Goal: Task Accomplishment & Management: Manage account settings

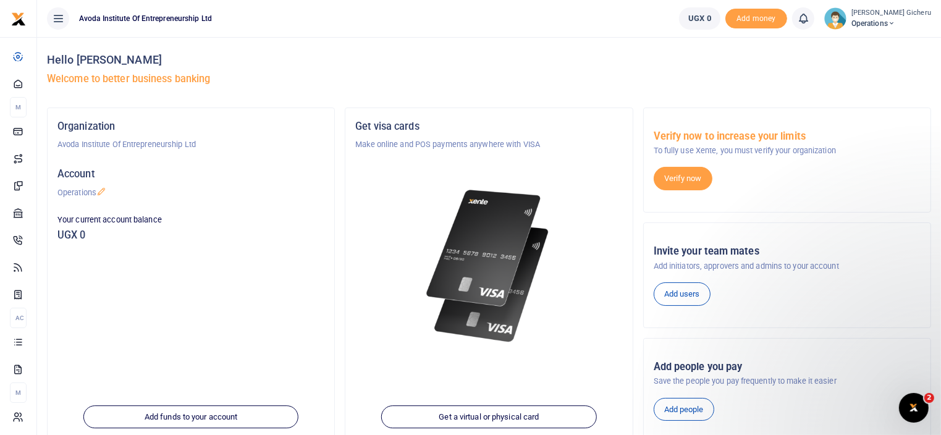
click at [913, 408] on icon "Open Intercom Messenger" at bounding box center [913, 407] width 9 height 10
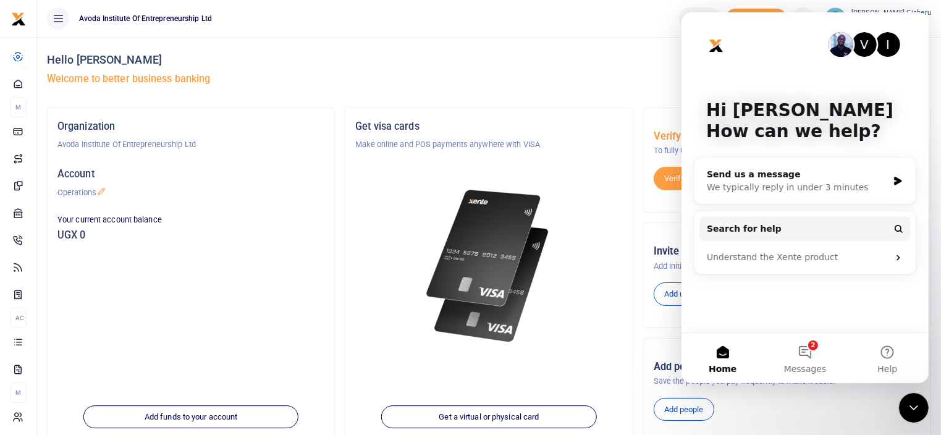
click at [913, 408] on icon "Close Intercom Messenger" at bounding box center [913, 407] width 9 height 5
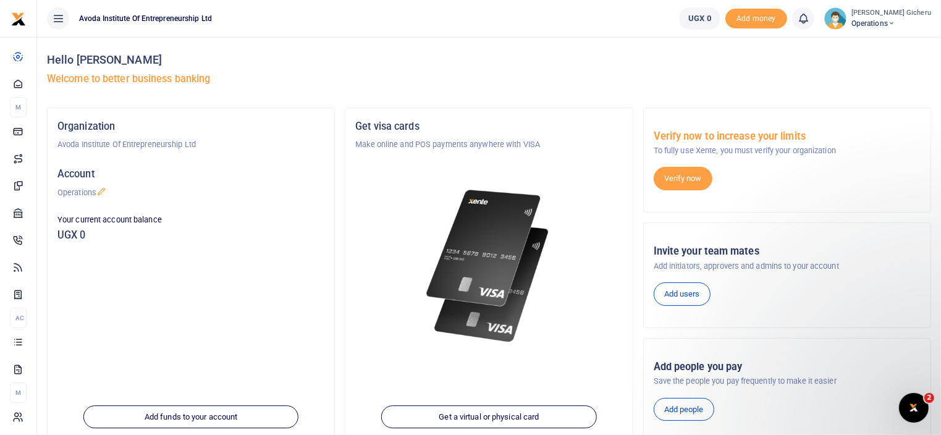
click at [913, 408] on icon "Open Intercom Messenger" at bounding box center [913, 407] width 9 height 10
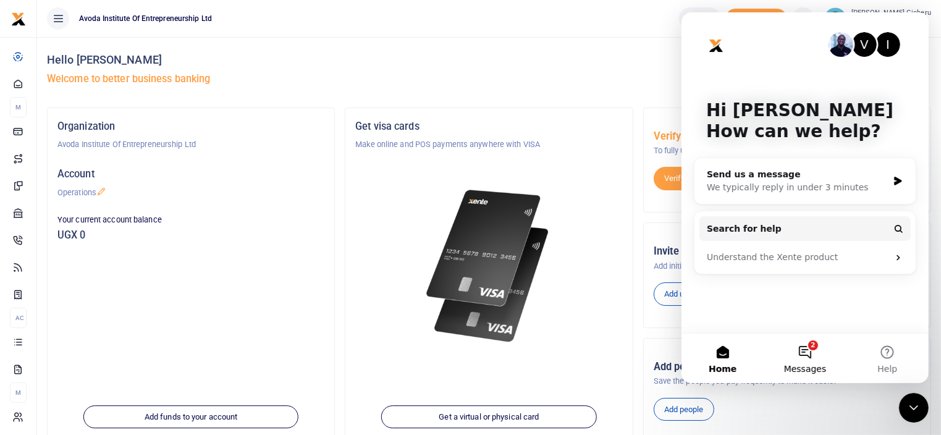
click at [810, 358] on button "2 Messages" at bounding box center [804, 358] width 82 height 49
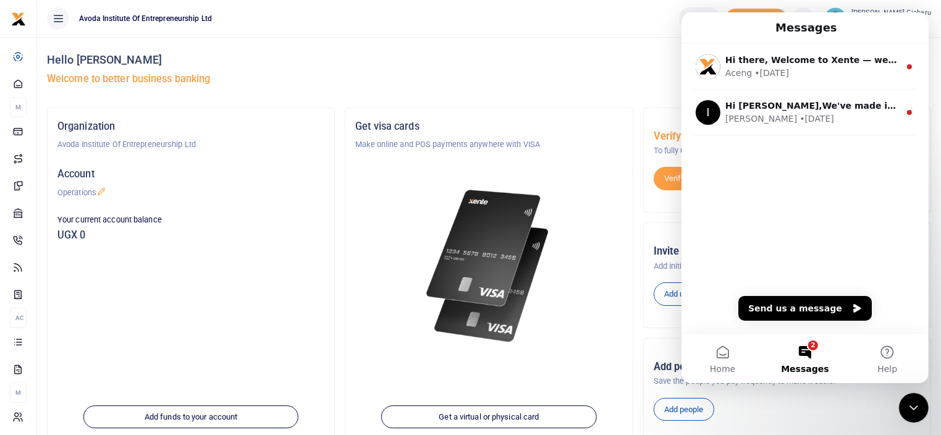
click at [809, 344] on button "2 Messages" at bounding box center [804, 358] width 82 height 49
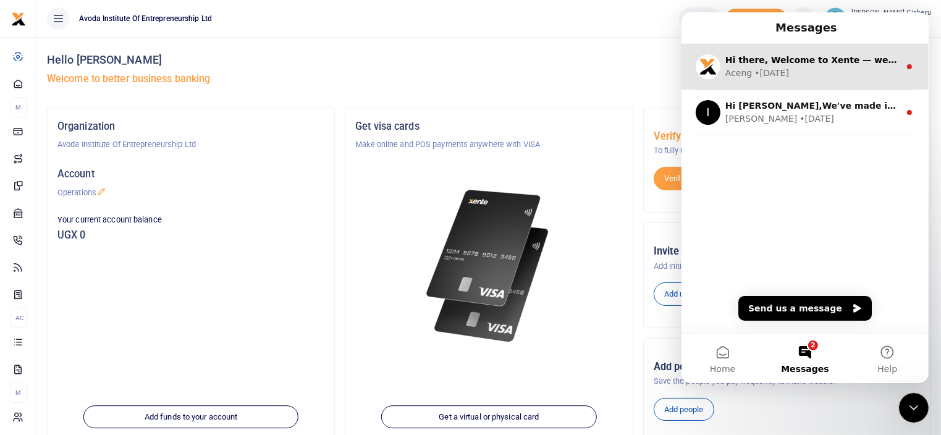
click at [790, 71] on div "Aceng • 1d ago" at bounding box center [812, 73] width 174 height 13
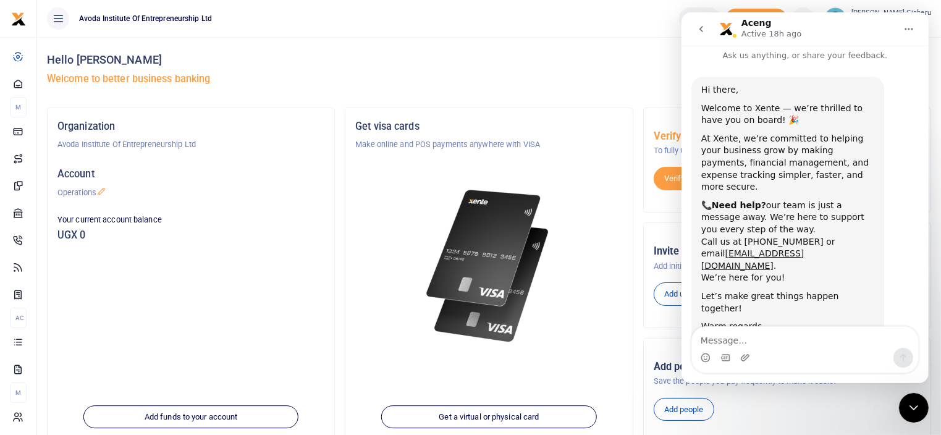
scroll to position [22, 0]
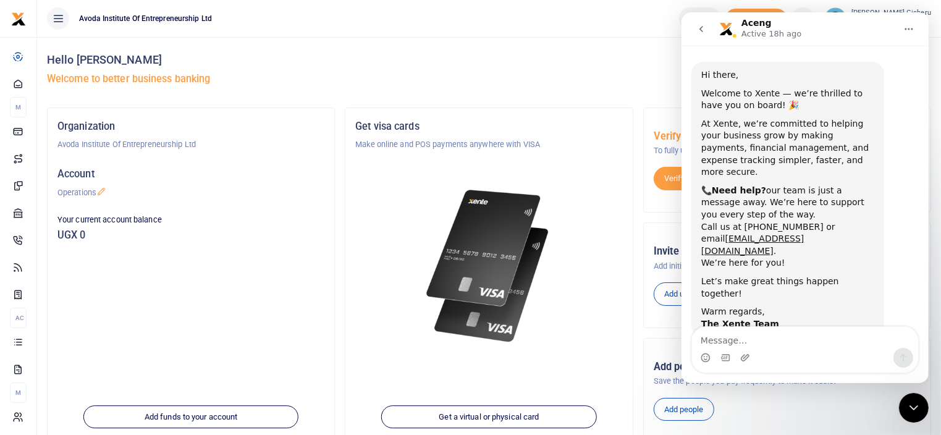
click at [906, 222] on div "Hi there, Welcome to Xente — we’re thrilled to have you on board! 🎉 At Xente, w…" at bounding box center [804, 213] width 227 height 303
click at [696, 28] on icon "go back" at bounding box center [701, 29] width 10 height 10
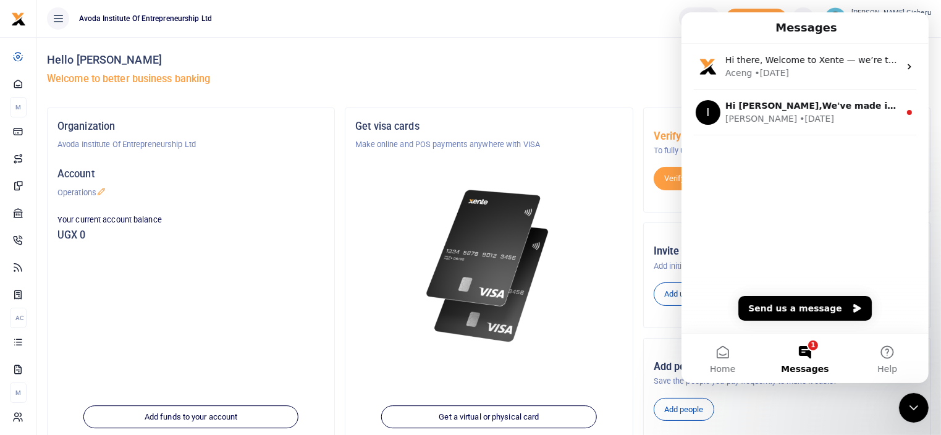
scroll to position [0, 0]
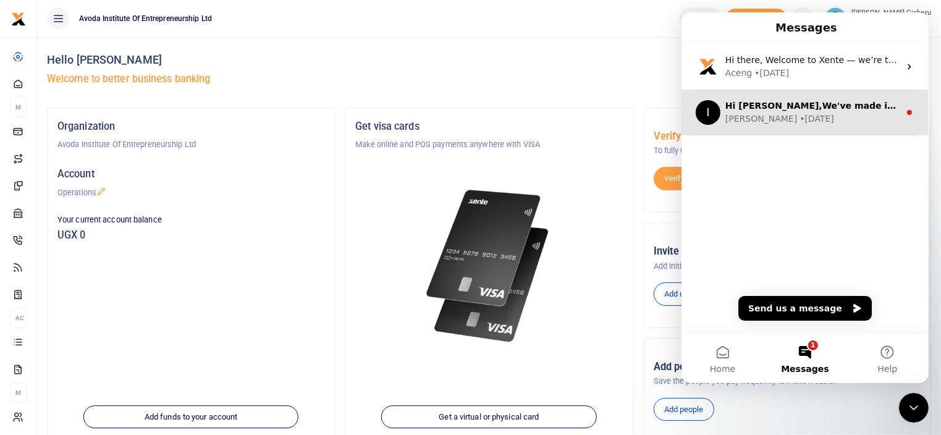
click at [799, 116] on div "• 1w ago" at bounding box center [816, 118] width 35 height 13
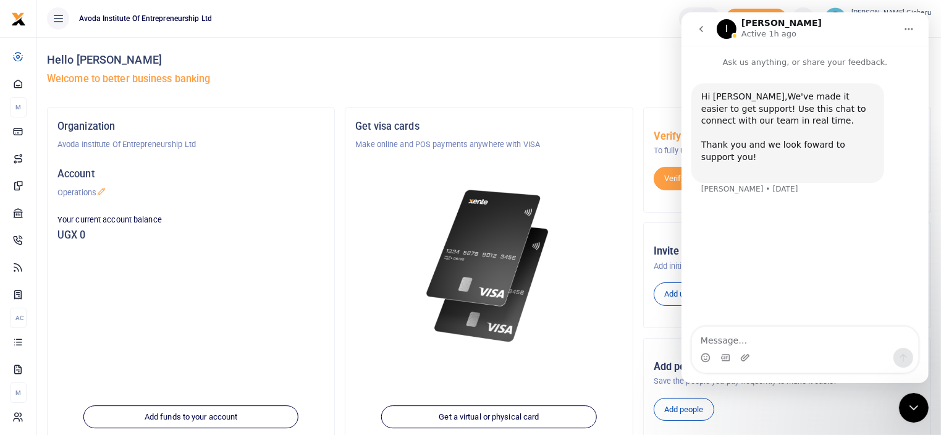
click at [698, 35] on button "go back" at bounding box center [700, 28] width 23 height 23
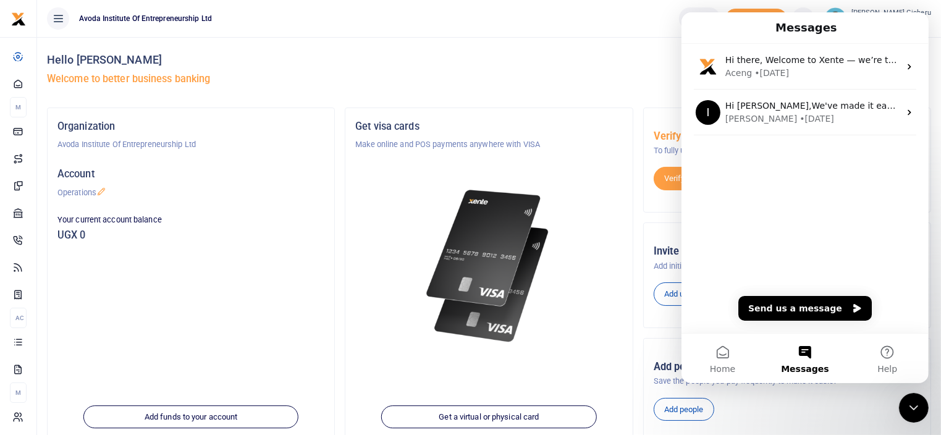
click at [601, 61] on h4 "Hello Jane Nyambura Gicheru" at bounding box center [489, 60] width 884 height 14
click at [916, 404] on icon "Close Intercom Messenger" at bounding box center [913, 407] width 15 height 15
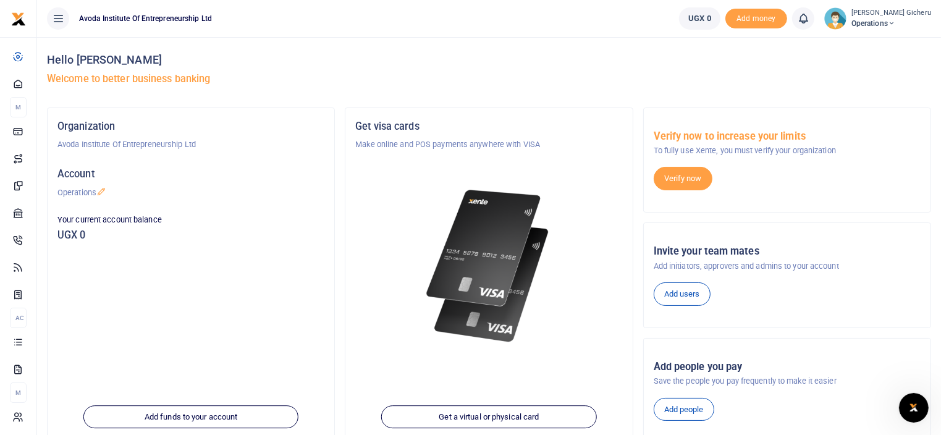
click at [888, 27] on span "Operations" at bounding box center [891, 23] width 80 height 11
click at [872, 112] on link "Organization Settings" at bounding box center [866, 112] width 108 height 17
click at [890, 22] on span "Operations" at bounding box center [891, 23] width 80 height 11
click at [864, 69] on link "Account Settings" at bounding box center [866, 67] width 108 height 17
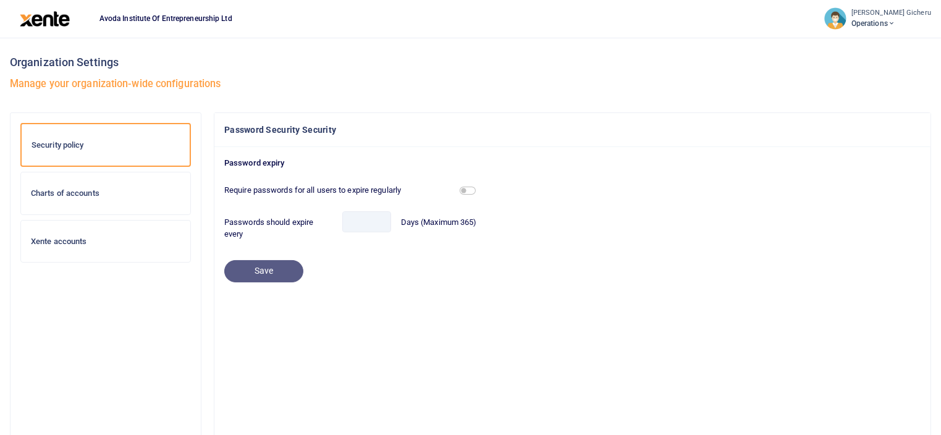
click at [890, 19] on span "Operations" at bounding box center [891, 23] width 80 height 11
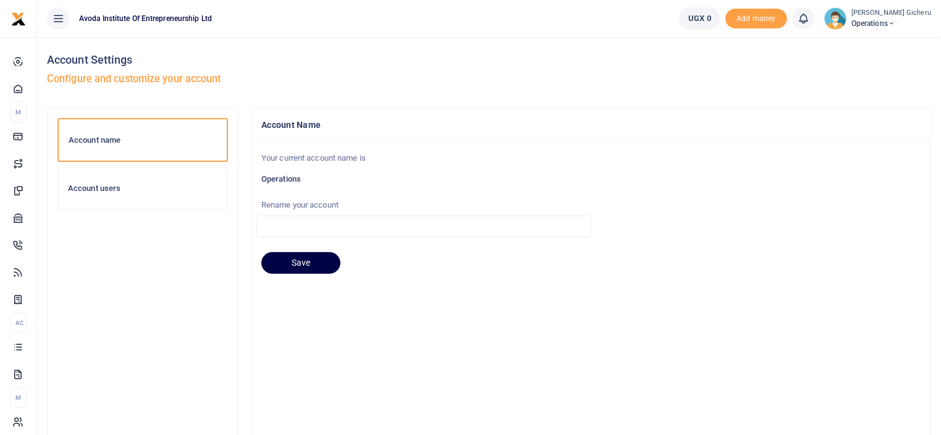
click at [104, 190] on h6 "Account users" at bounding box center [143, 188] width 150 height 10
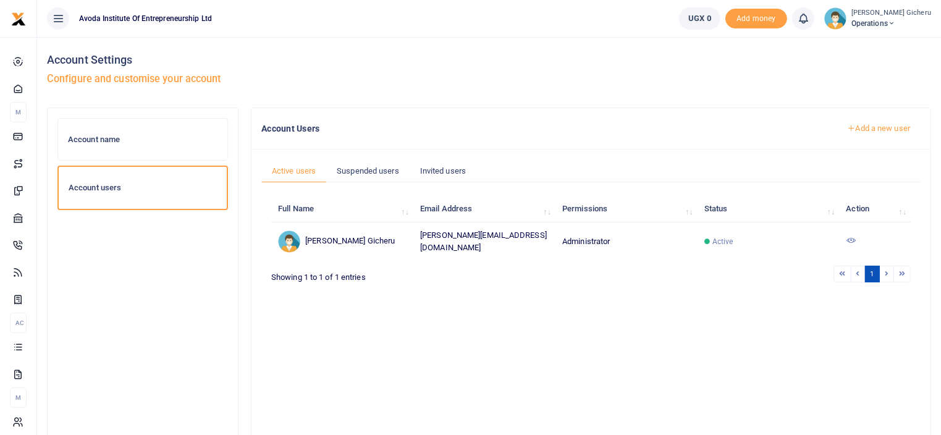
click at [853, 237] on icon at bounding box center [851, 240] width 10 height 10
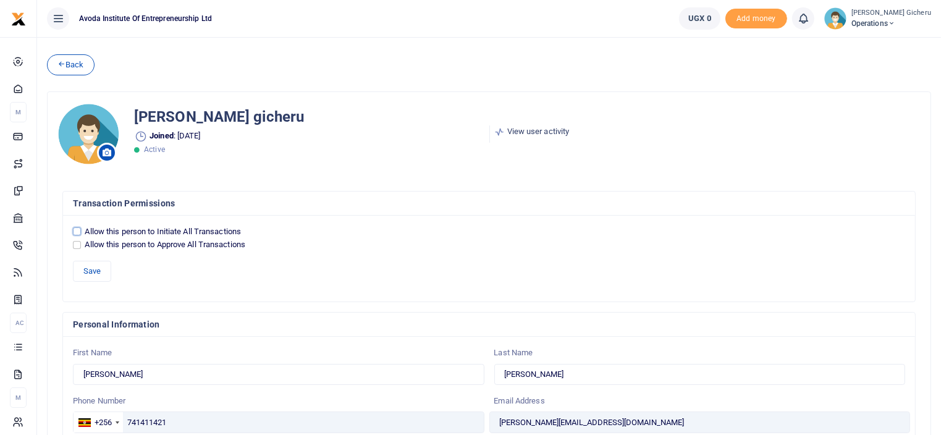
click at [77, 228] on input "Allow this person to Initiate All Transactions" at bounding box center [77, 231] width 8 height 8
checkbox input "true"
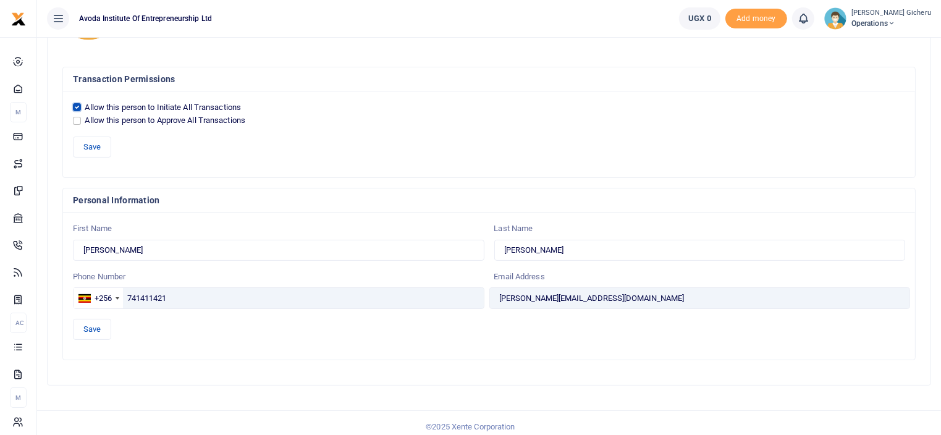
scroll to position [129, 0]
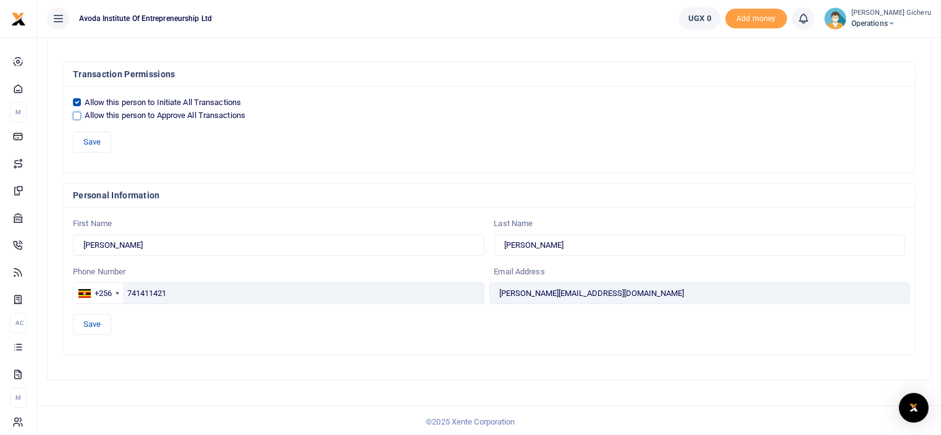
click at [77, 117] on input "Allow this person to Approve All Transactions" at bounding box center [77, 116] width 8 height 8
checkbox input "true"
click at [88, 322] on button "Save" at bounding box center [92, 324] width 38 height 21
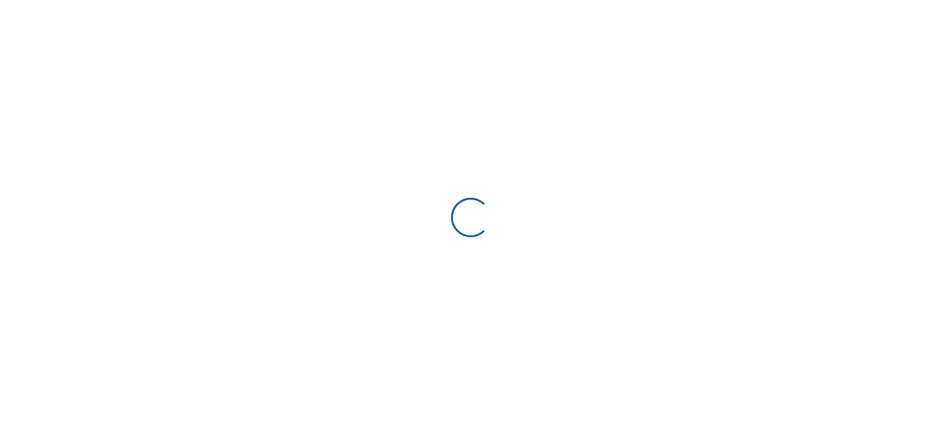
type input "741411421"
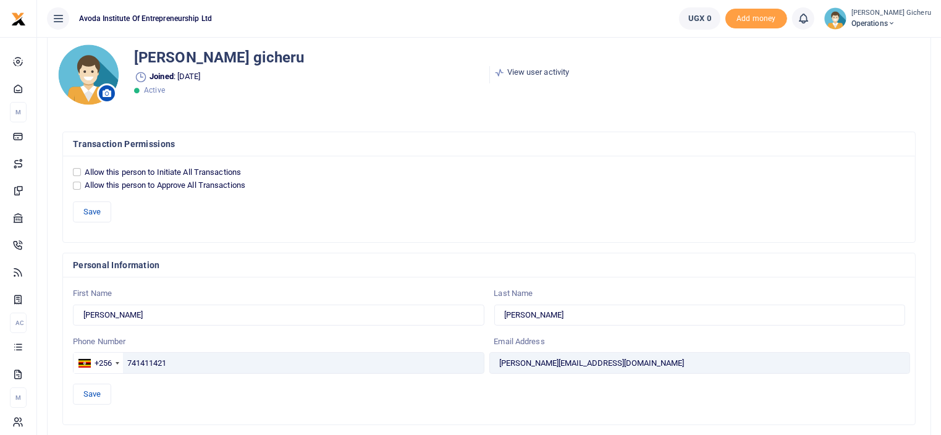
scroll to position [58, 0]
click at [76, 174] on input "Allow this person to Initiate All Transactions" at bounding box center [77, 173] width 8 height 8
checkbox input "true"
click at [76, 183] on input "Allow this person to Approve All Transactions" at bounding box center [77, 187] width 8 height 8
checkbox input "true"
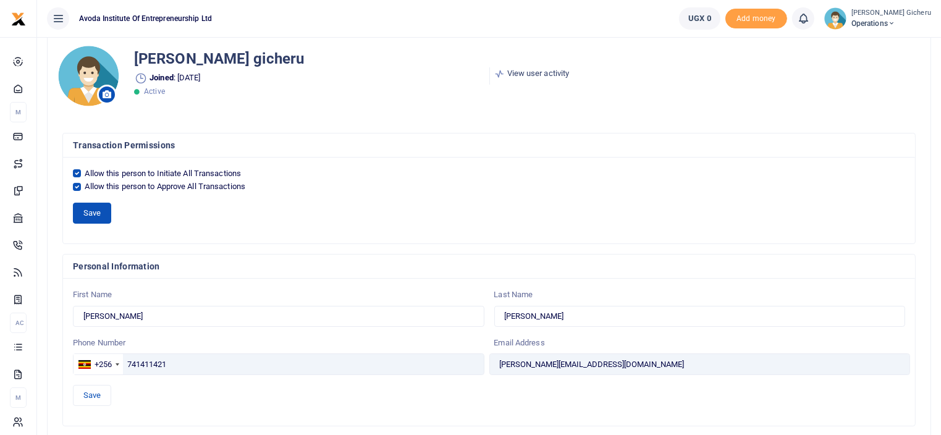
click at [85, 212] on button "Save" at bounding box center [92, 213] width 38 height 21
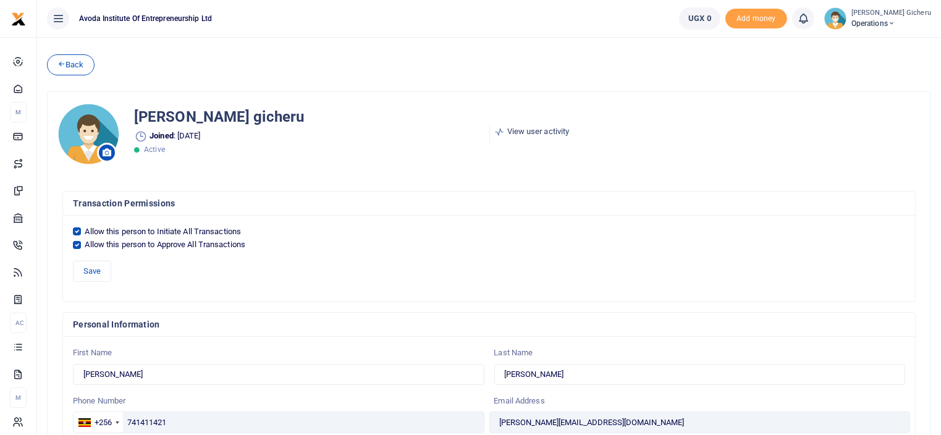
click at [887, 16] on small "[PERSON_NAME] Gicheru" at bounding box center [891, 13] width 80 height 11
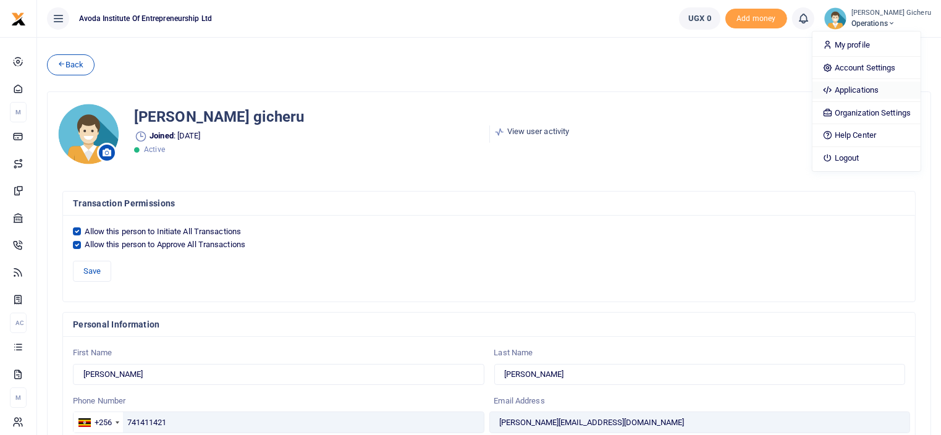
click at [861, 90] on link "Applications" at bounding box center [866, 90] width 108 height 17
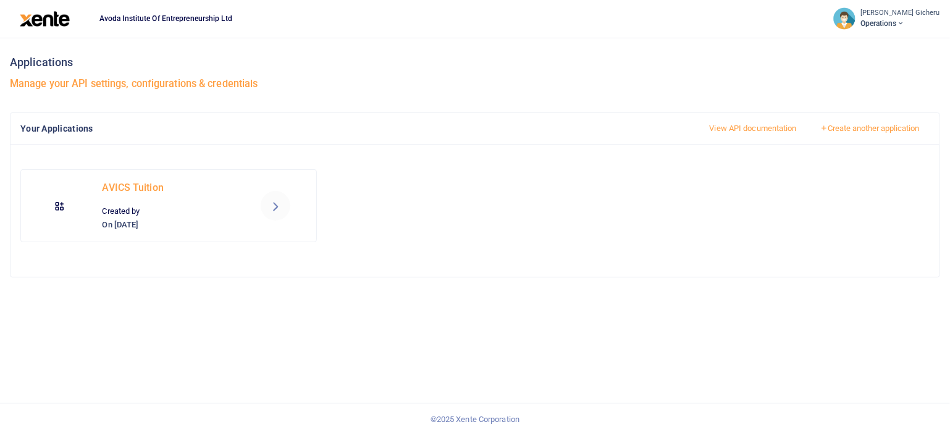
click at [274, 207] on icon at bounding box center [275, 205] width 15 height 15
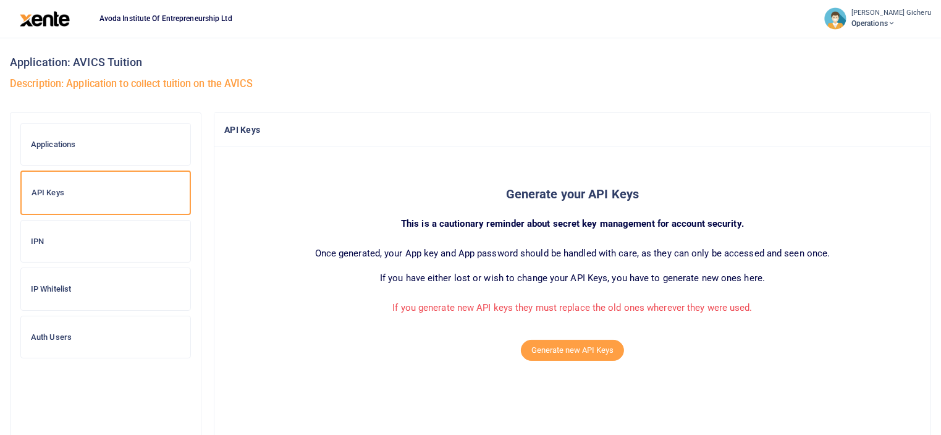
click at [49, 337] on h6 "Auth Users" at bounding box center [106, 337] width 150 height 10
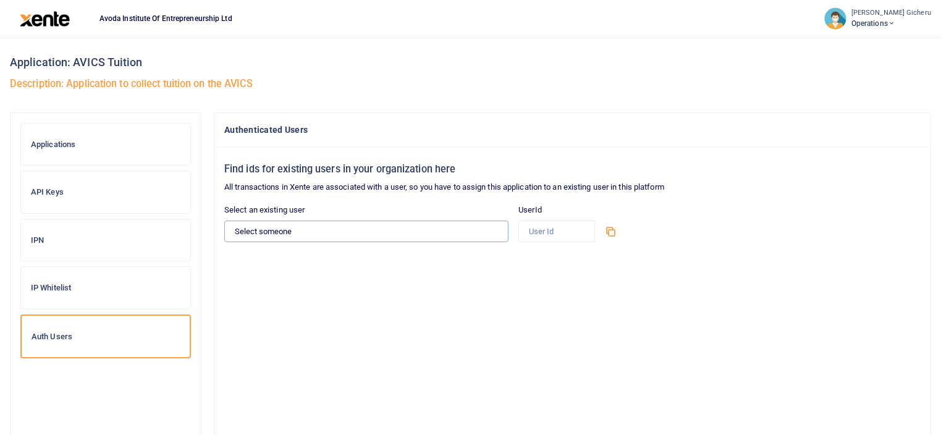
click at [335, 232] on select "Select someone [PERSON_NAME] Gicheru - [PERSON_NAME][EMAIL_ADDRESS][DOMAIN_NAME]" at bounding box center [366, 231] width 284 height 21
select select "13900"
click at [224, 221] on select "Select someone [PERSON_NAME] Gicheru - [PERSON_NAME][EMAIL_ADDRESS][DOMAIN_NAME]" at bounding box center [366, 231] width 284 height 21
type input "13900"
click at [610, 233] on icon at bounding box center [610, 231] width 12 height 12
